Goal: Transaction & Acquisition: Download file/media

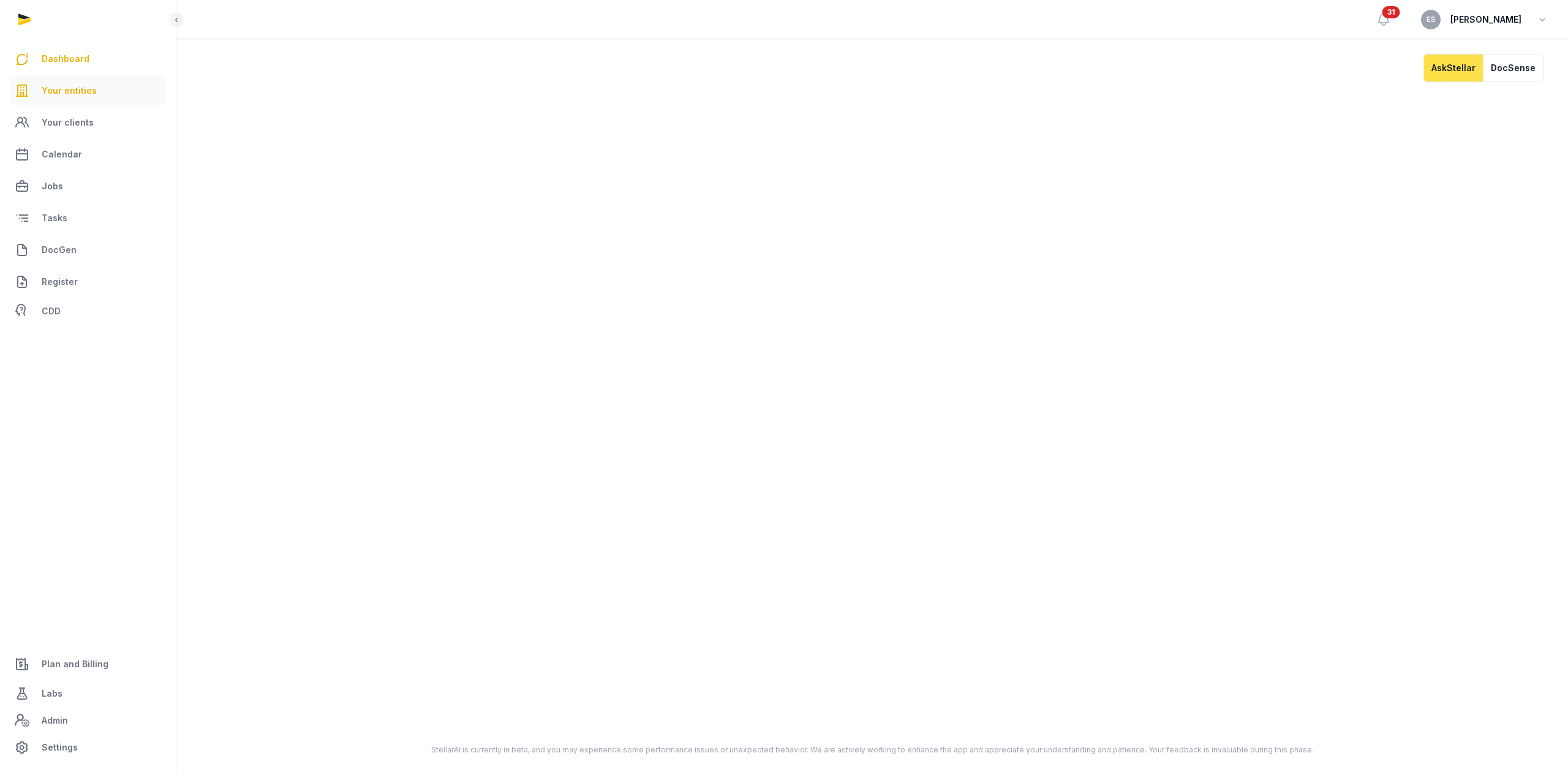
click at [65, 76] on link "Your entities" at bounding box center [87, 91] width 156 height 30
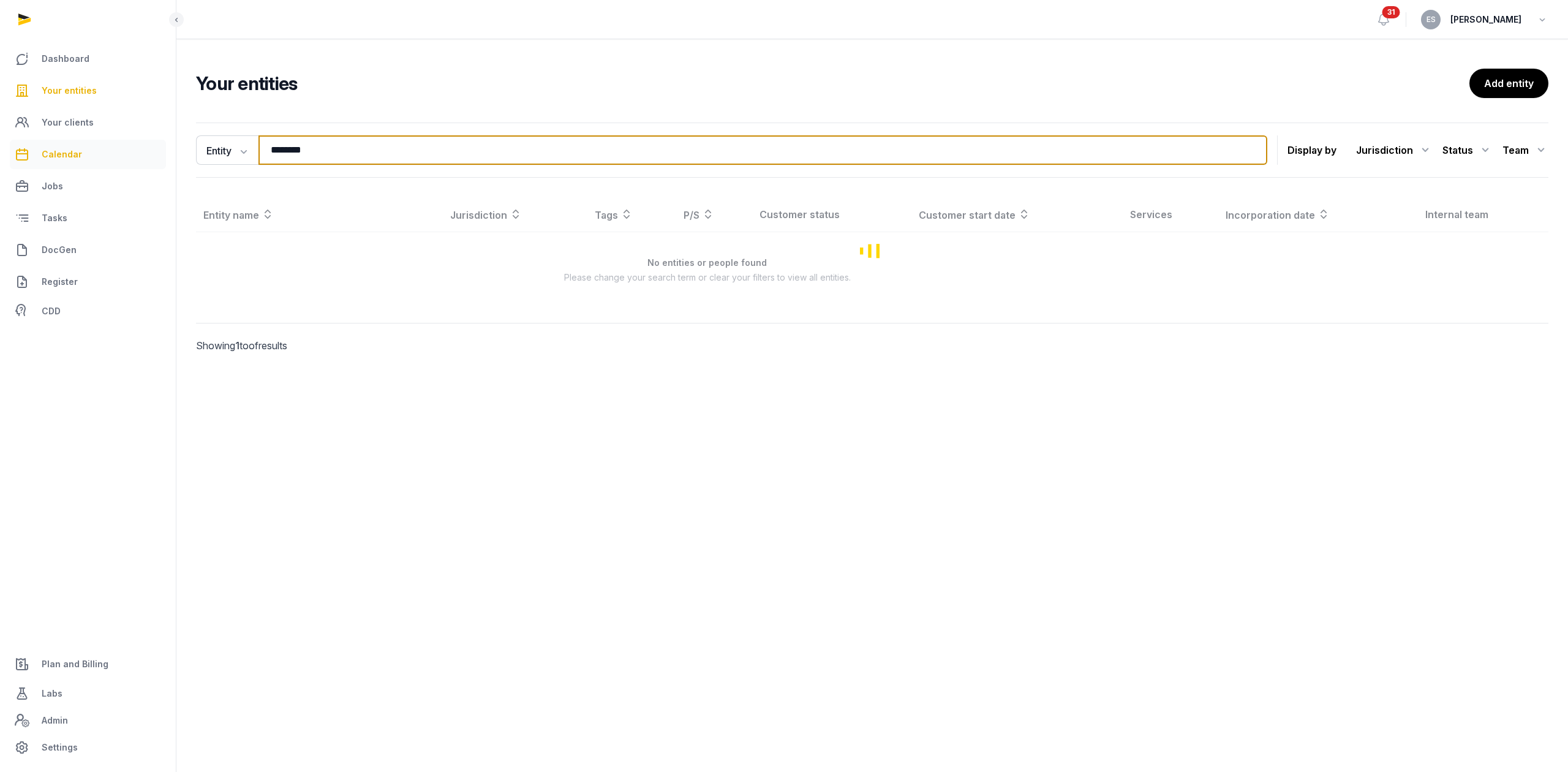
drag, startPoint x: 395, startPoint y: 156, endPoint x: 90, endPoint y: 146, distance: 305.2
click at [91, 146] on div "Dashboard Your entities Your clients Calendar Jobs Tasks DocGen Register CDD Pl…" at bounding box center [784, 386] width 1568 height 772
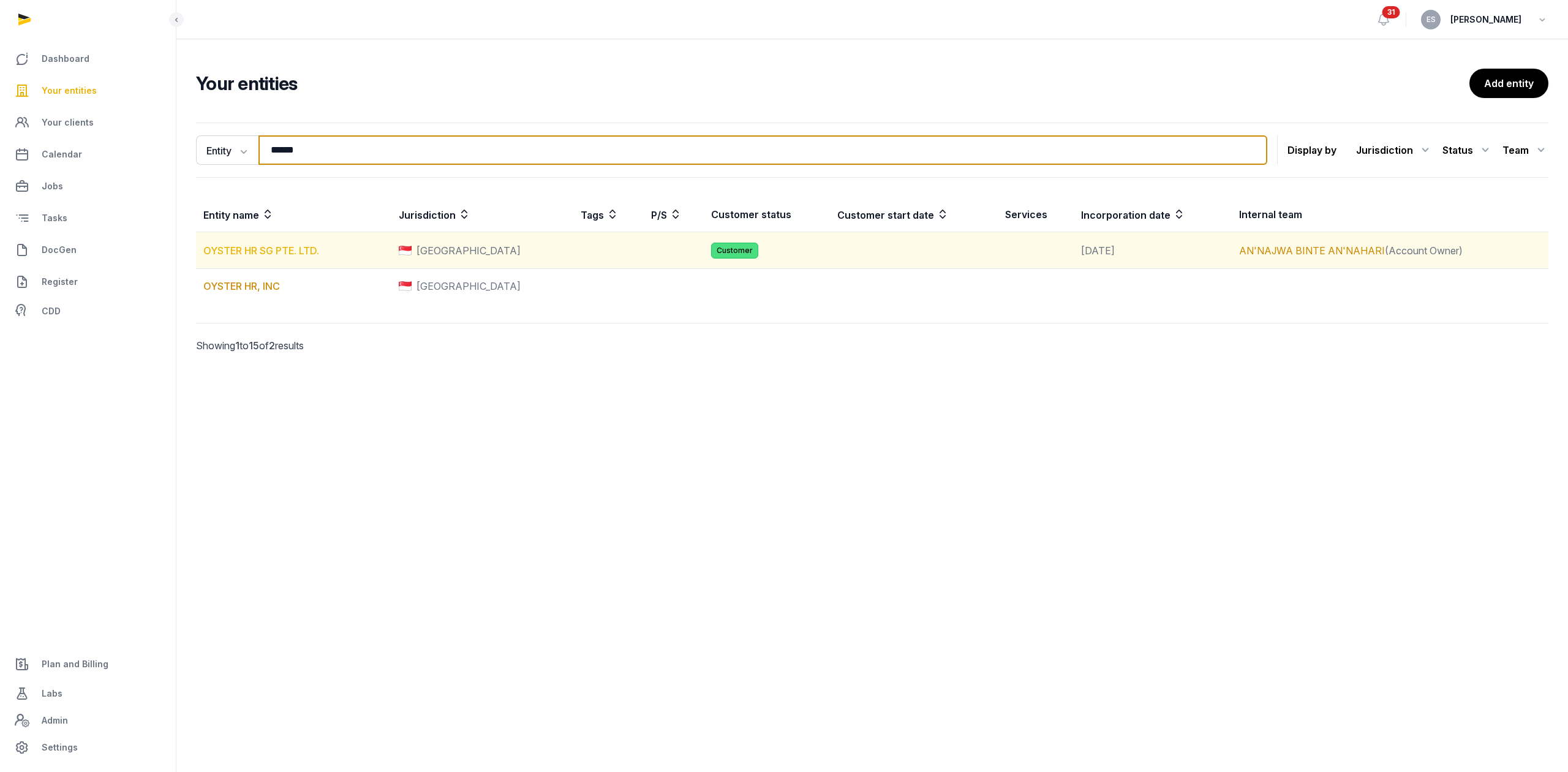
type input "******"
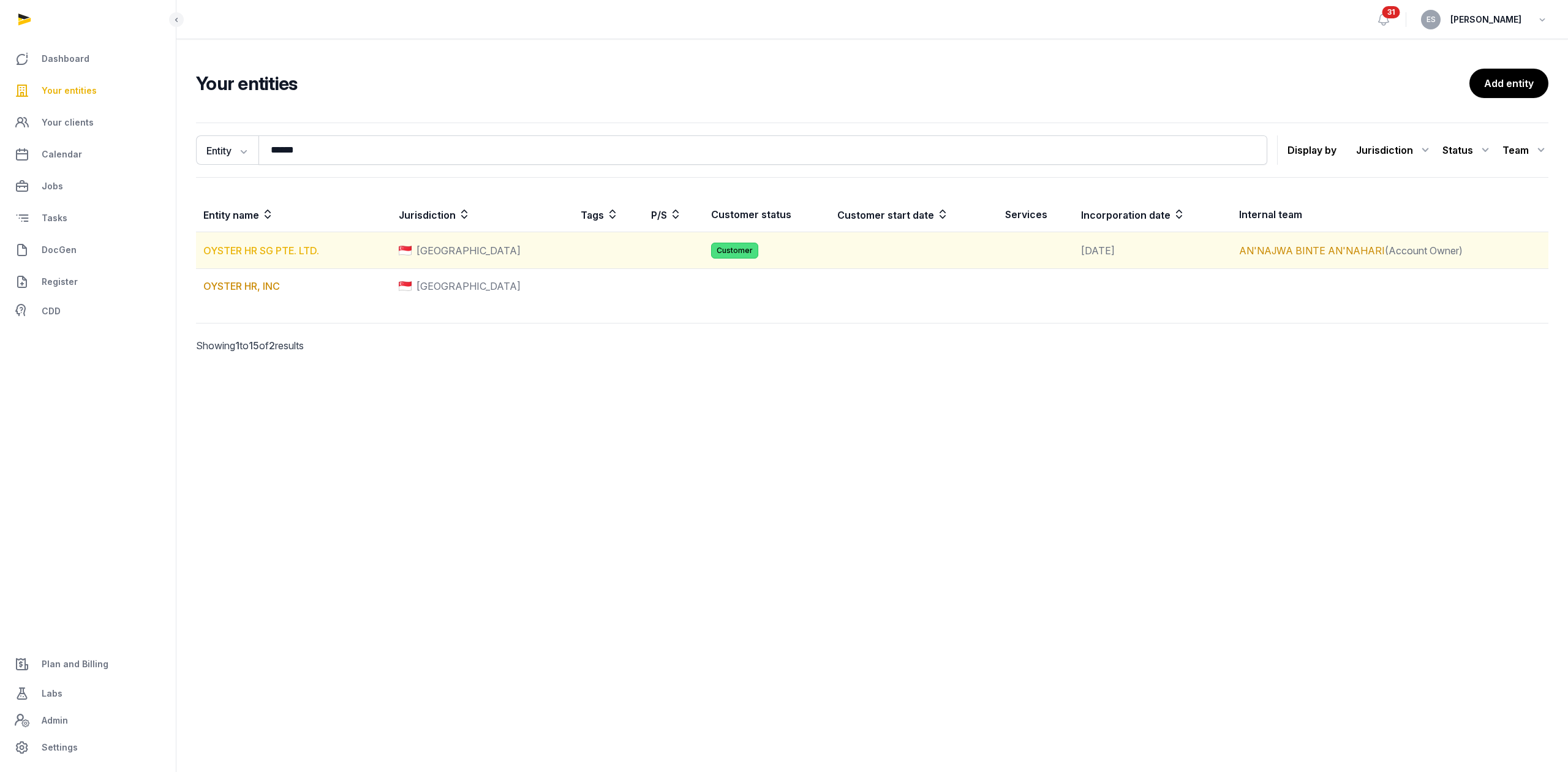
click at [295, 249] on link "OYSTER HR SG PTE. LTD." at bounding box center [261, 251] width 116 height 12
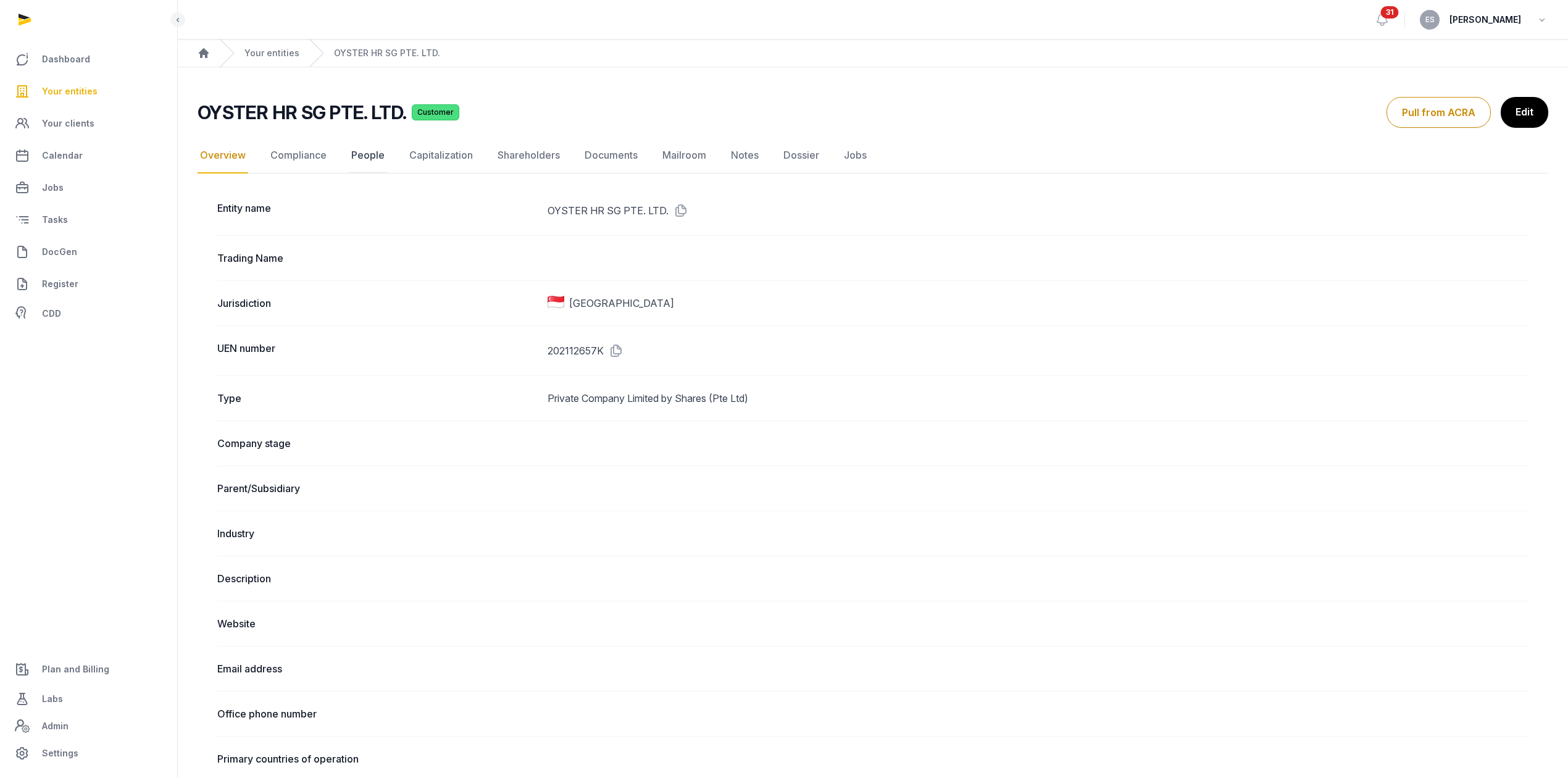
click at [364, 161] on link "People" at bounding box center [368, 155] width 39 height 36
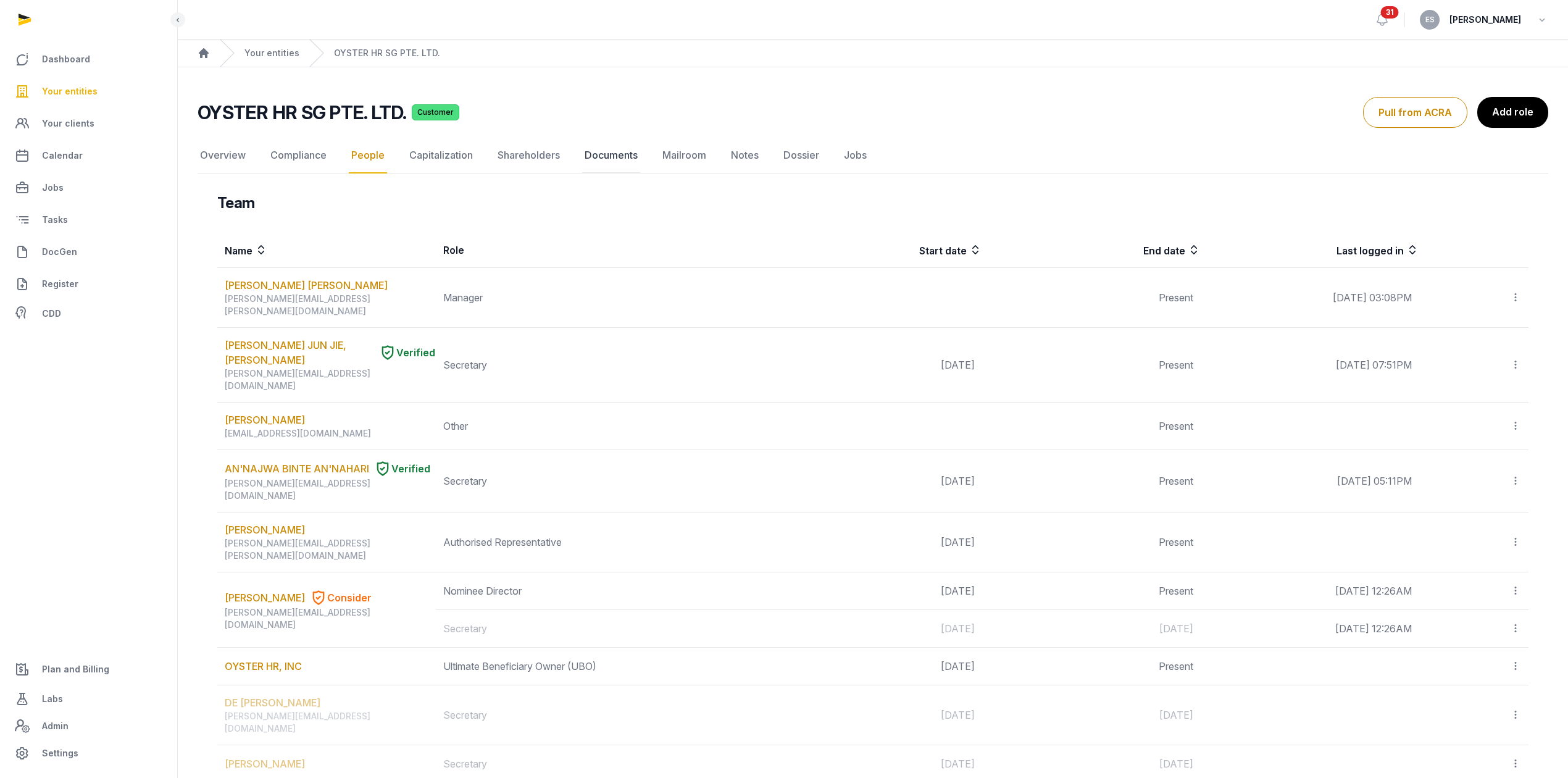
click at [605, 161] on link "Documents" at bounding box center [611, 155] width 58 height 36
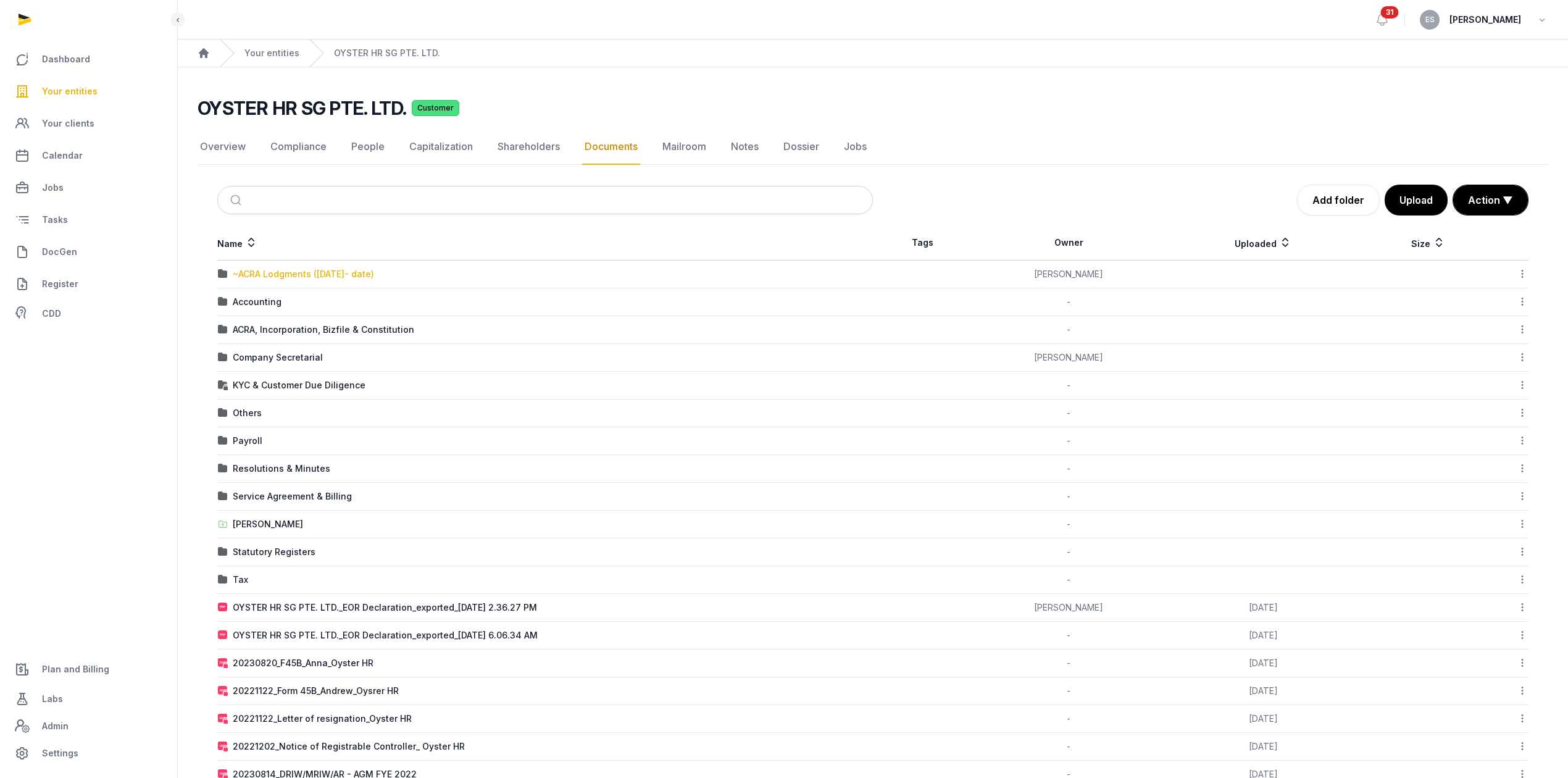
click at [374, 275] on div "~ACRA Lodgments ([DATE]- date)" at bounding box center [303, 274] width 141 height 12
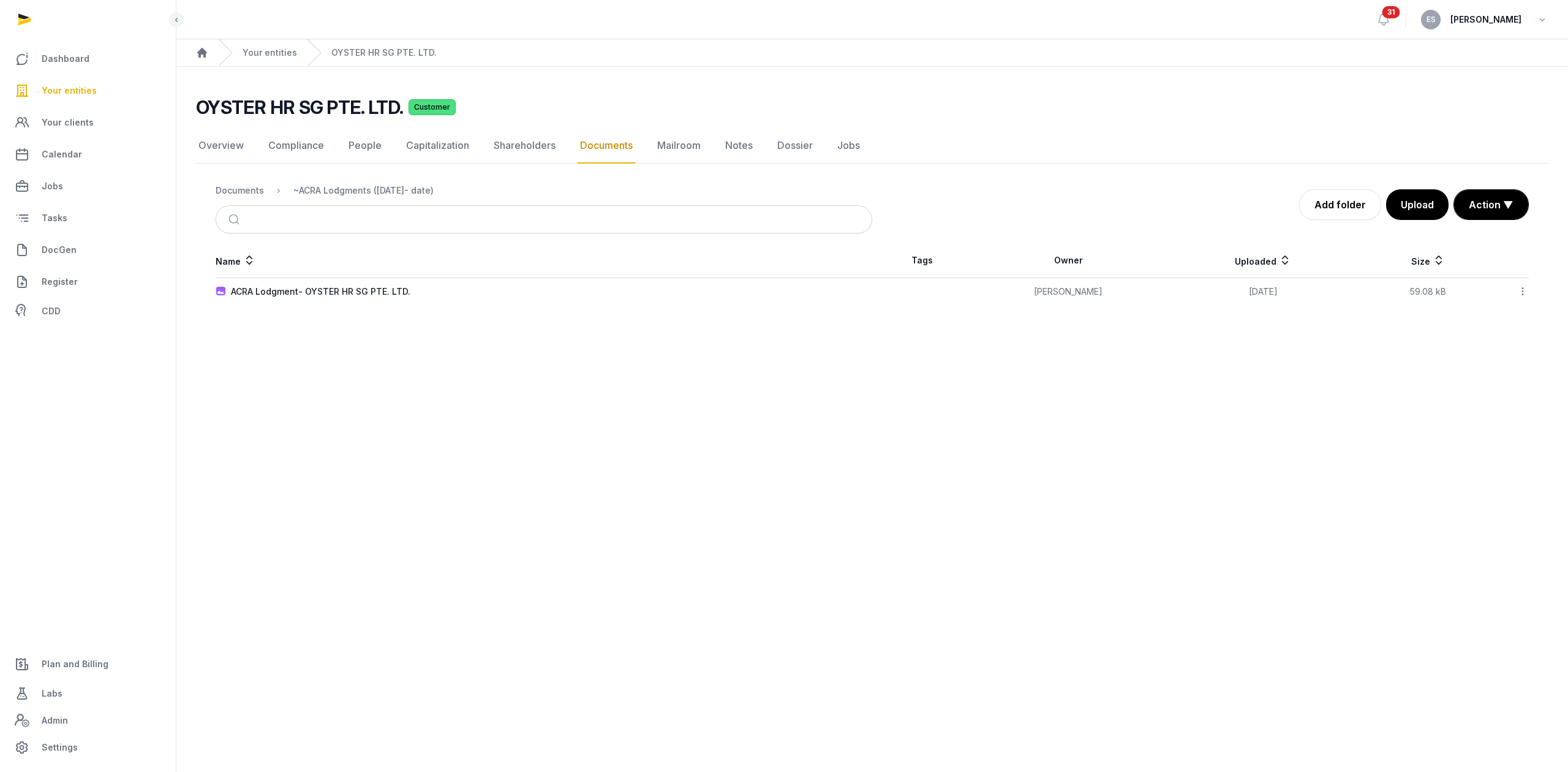
click at [375, 285] on td "ACRA Lodgment- OYSTER HR SG PTE. LTD." at bounding box center [544, 292] width 656 height 28
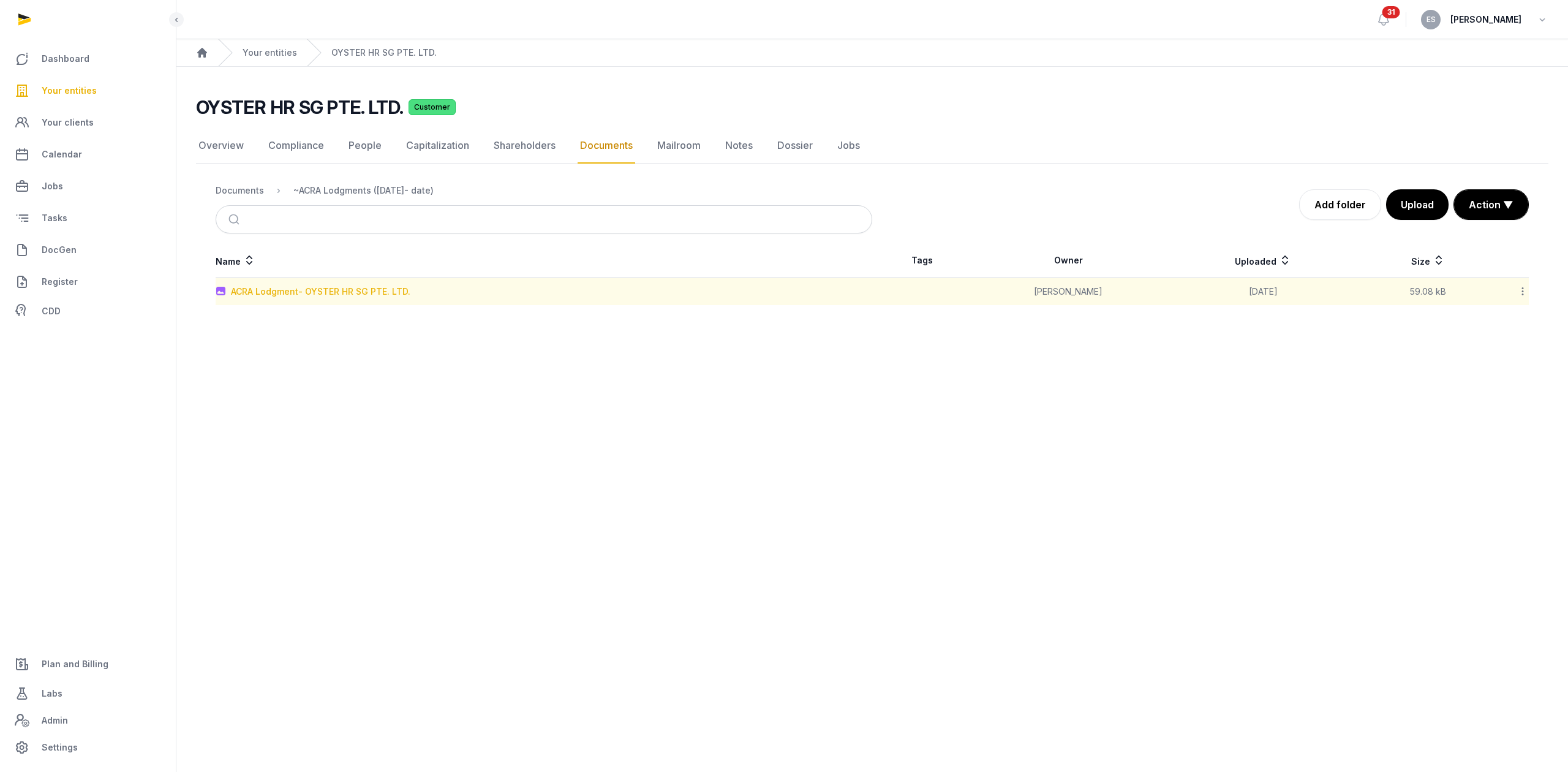
click at [364, 292] on div "ACRA Lodgment- OYSTER HR SG PTE. LTD." at bounding box center [320, 292] width 179 height 12
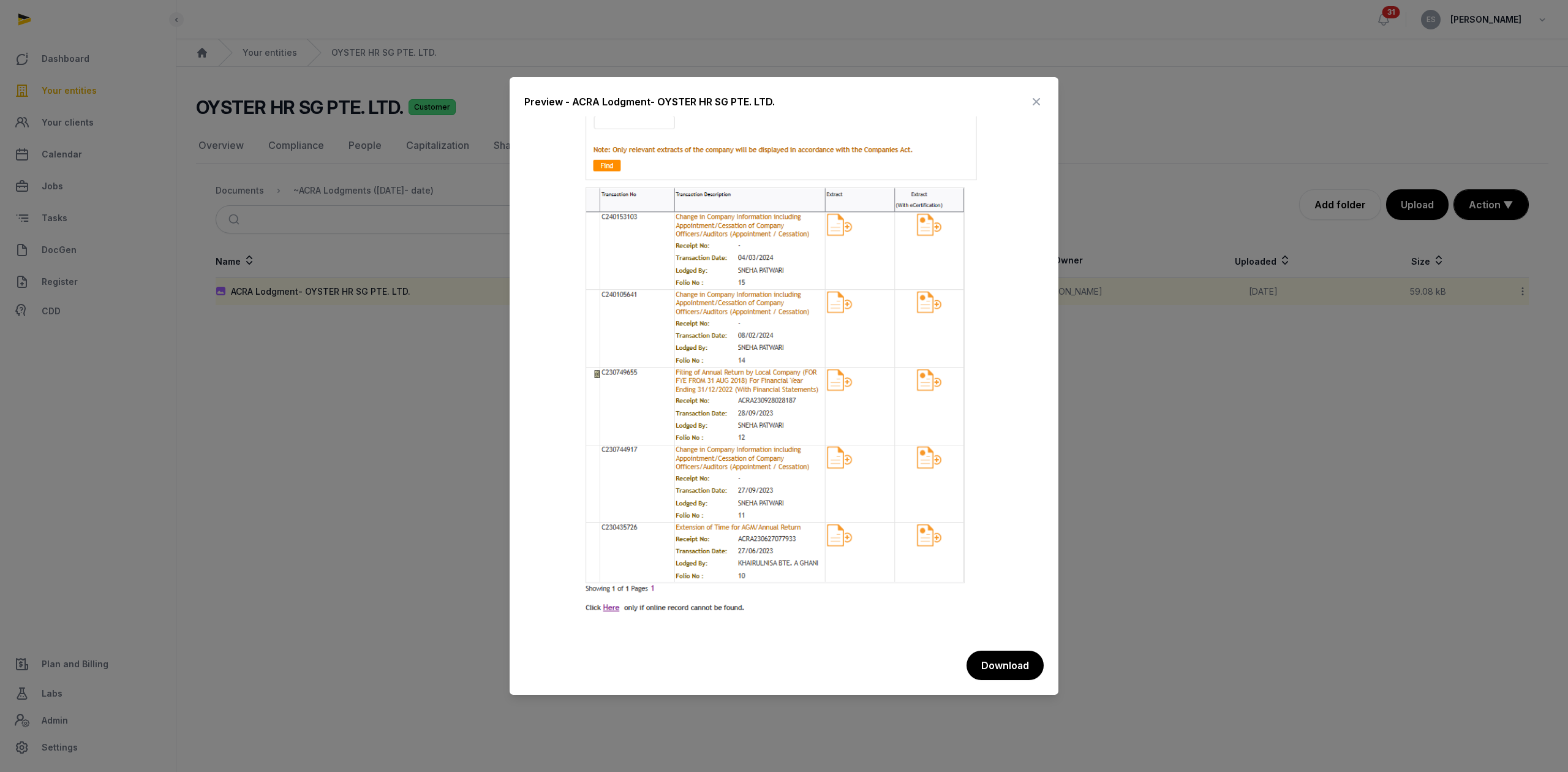
click at [613, 610] on img at bounding box center [783, 374] width 519 height 515
click at [1001, 667] on button "Download" at bounding box center [1004, 665] width 78 height 30
click at [330, 422] on div at bounding box center [784, 386] width 1568 height 772
click at [1037, 97] on icon at bounding box center [1035, 102] width 15 height 20
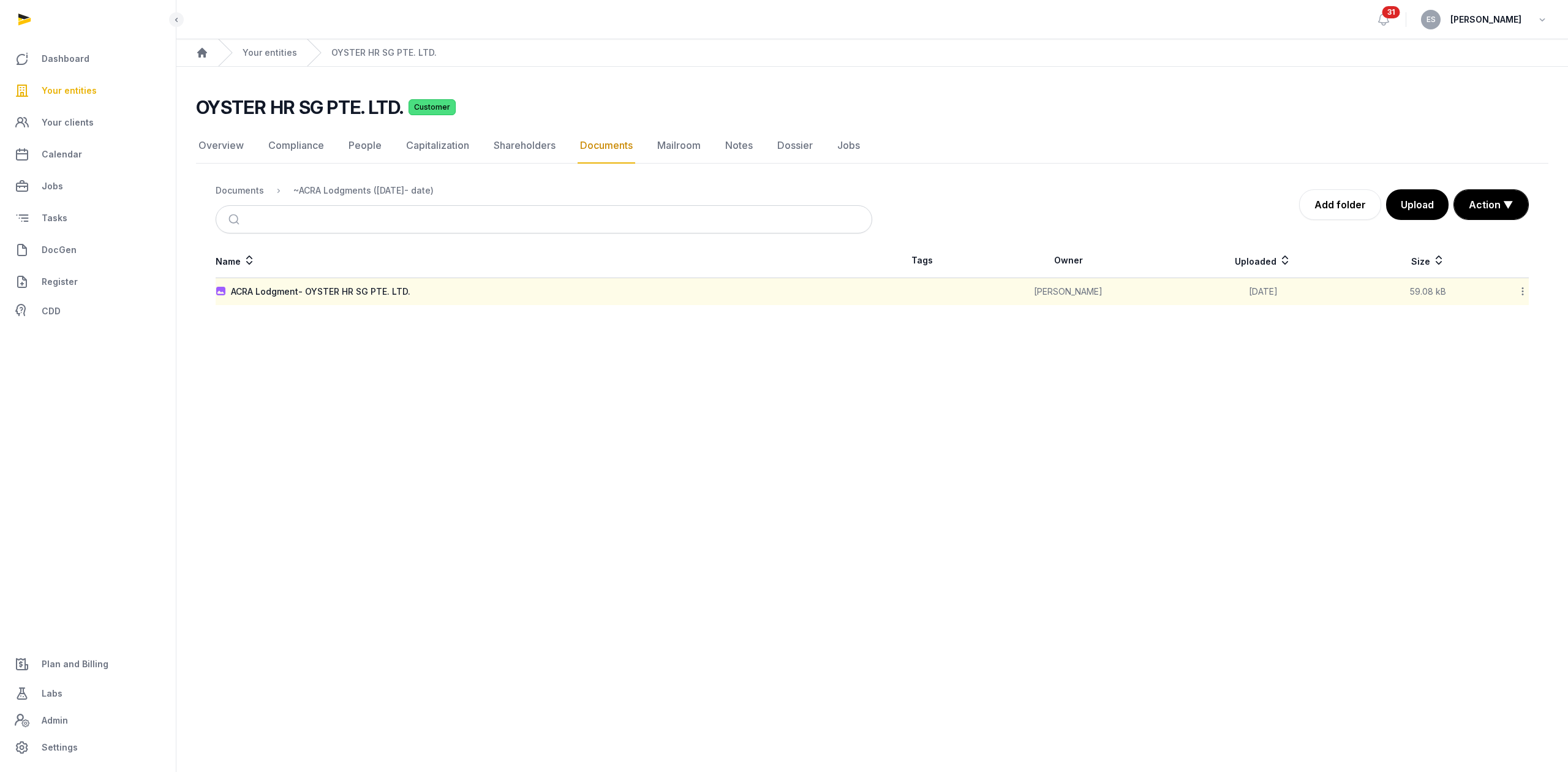
click at [583, 152] on link "Documents" at bounding box center [606, 145] width 57 height 36
click at [225, 191] on div "Documents" at bounding box center [240, 191] width 49 height 12
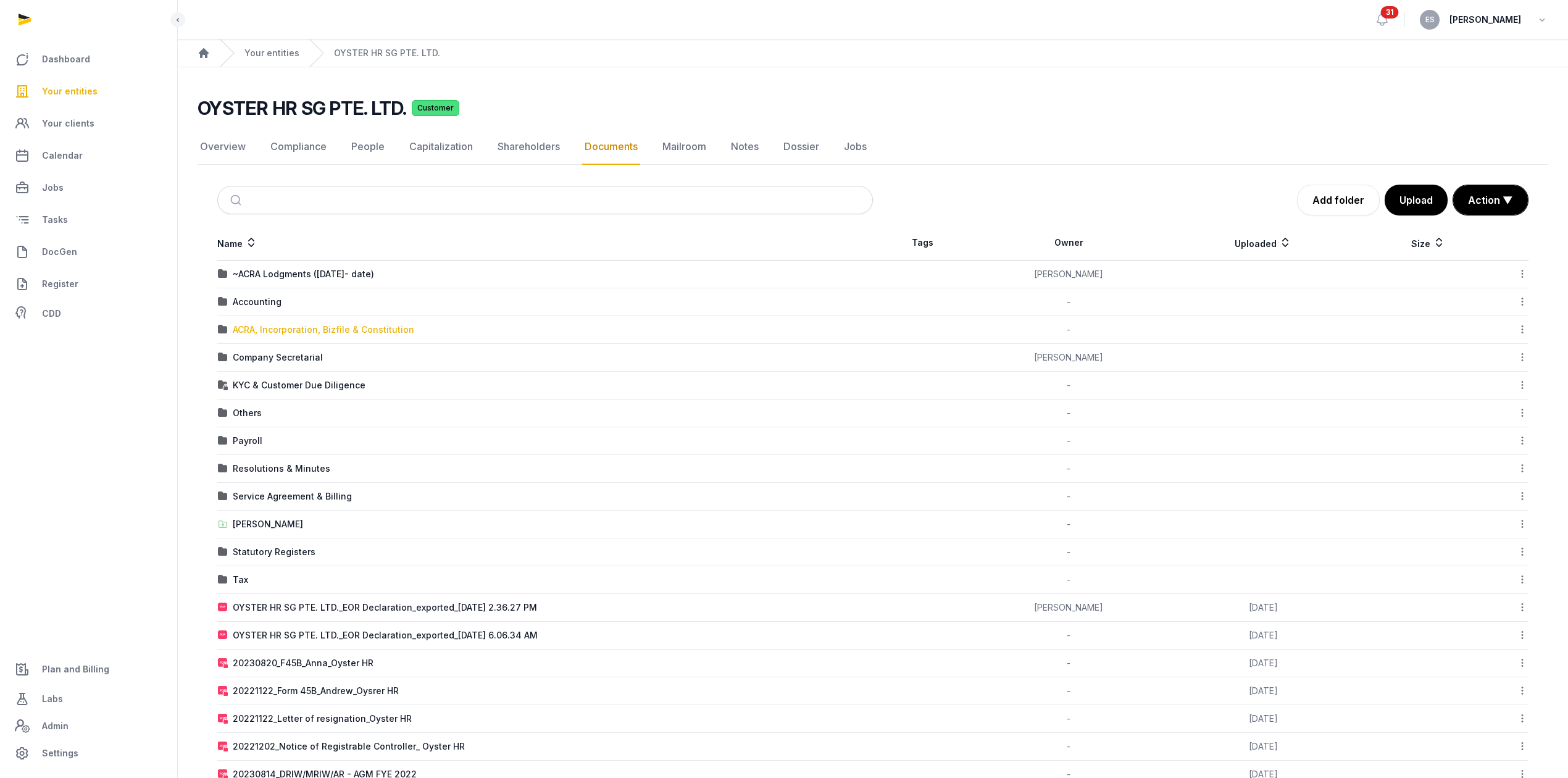
click at [287, 336] on div "ACRA, Incorporation, Bizfile & Constitution" at bounding box center [323, 330] width 182 height 12
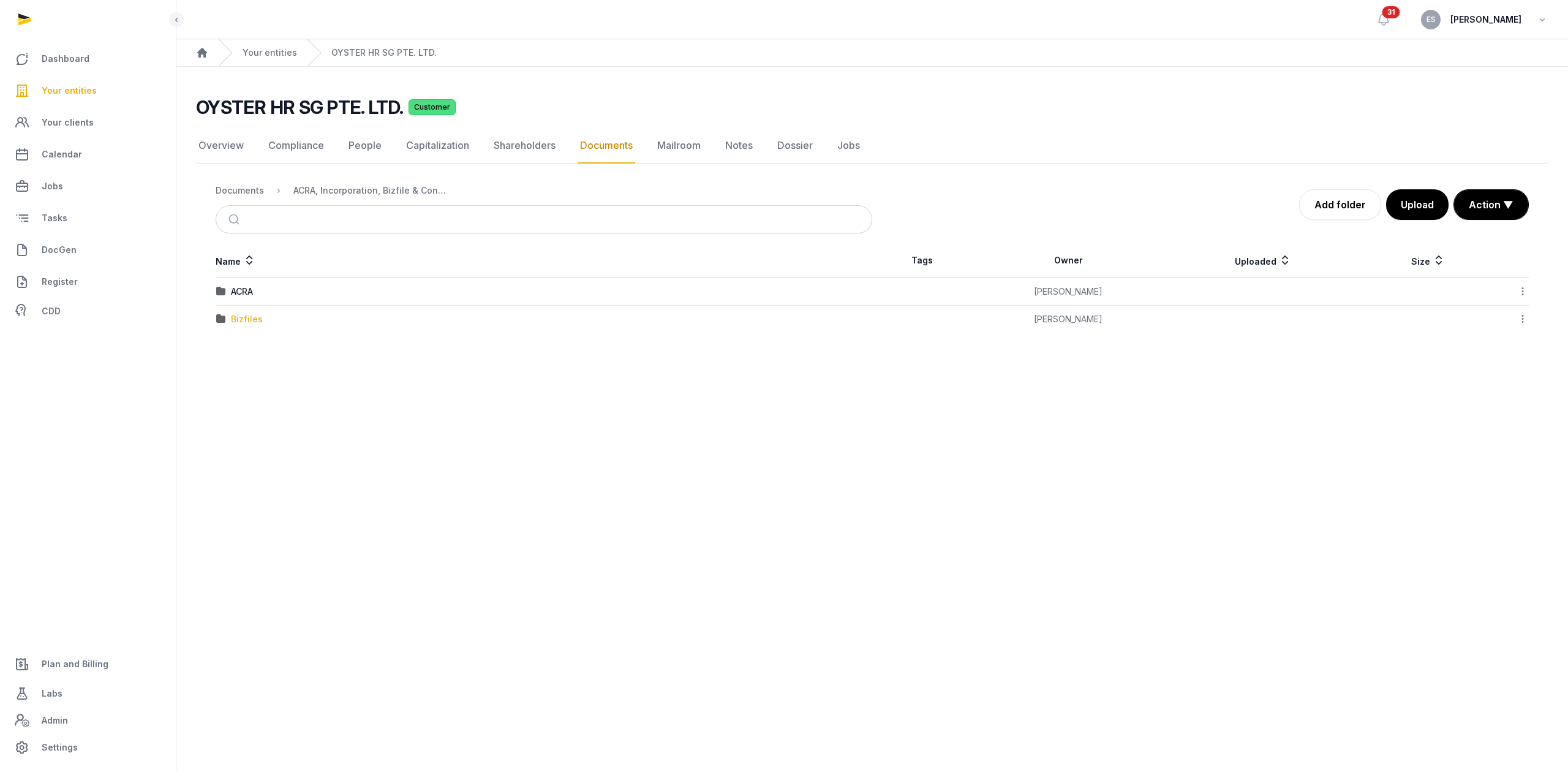
click at [256, 319] on div "Bizfiles" at bounding box center [246, 319] width 32 height 12
click at [241, 318] on div "2025" at bounding box center [241, 319] width 22 height 12
click at [371, 322] on div "20250502_ACRA Bizfile_OYSTER HR SG PTE. LTD._I250502002963.pdf" at bounding box center [378, 319] width 295 height 12
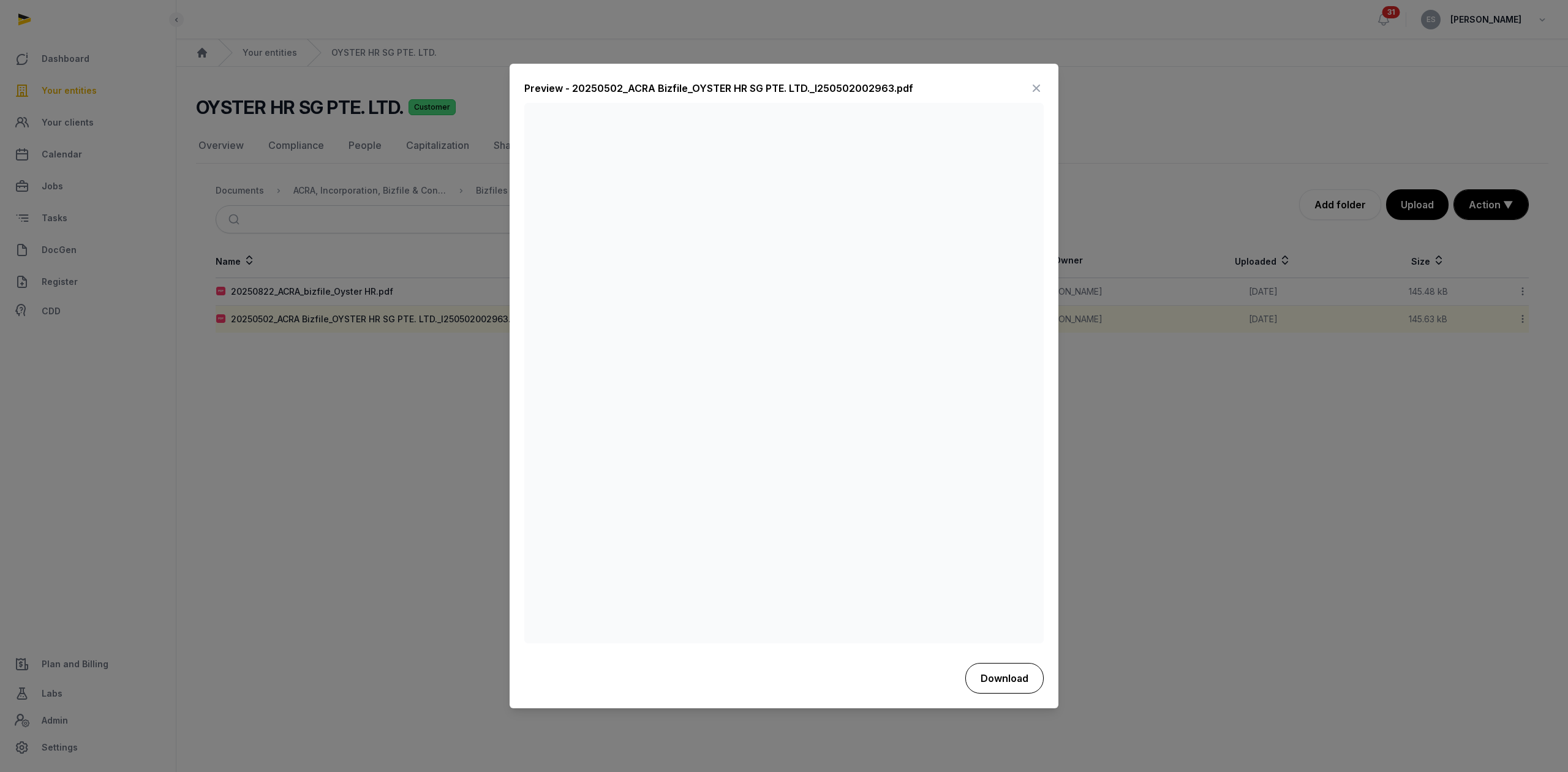
click at [1035, 683] on button "Download" at bounding box center [1004, 677] width 78 height 30
click at [253, 142] on div at bounding box center [784, 386] width 1568 height 772
